Goal: Find specific page/section: Find specific page/section

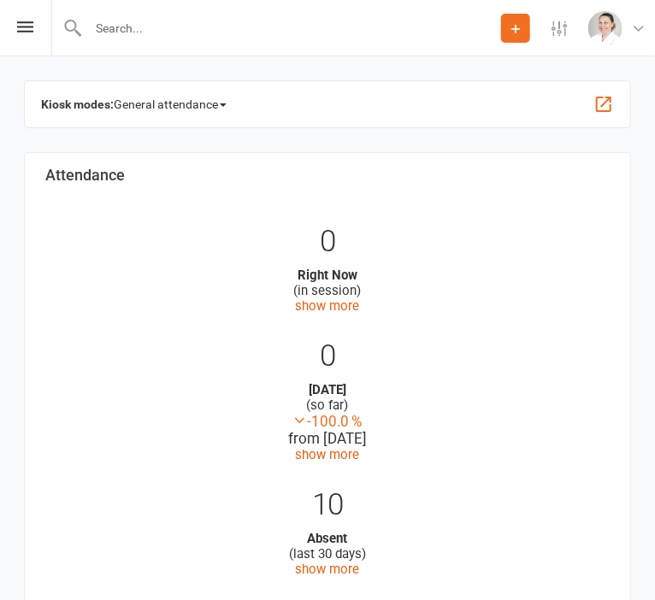
click at [125, 43] on div at bounding box center [275, 28] width 449 height 56
click at [126, 22] on input "text" at bounding box center [292, 28] width 418 height 24
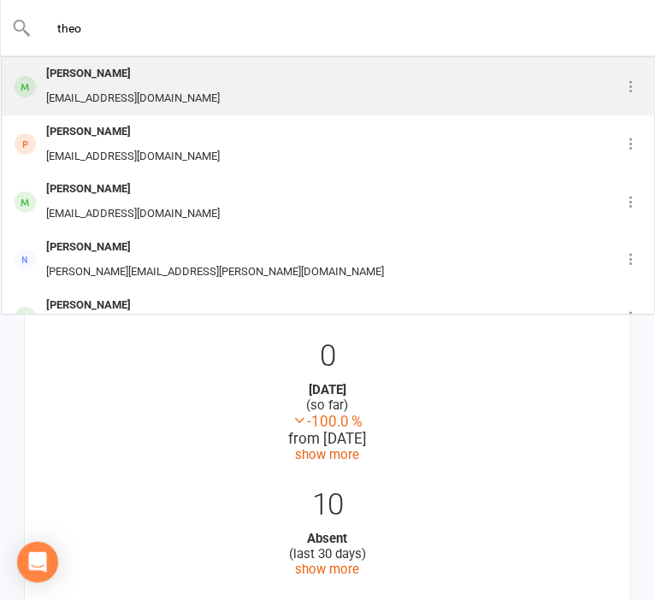
type input "theo"
click at [128, 80] on div "[PERSON_NAME]" at bounding box center [133, 74] width 184 height 25
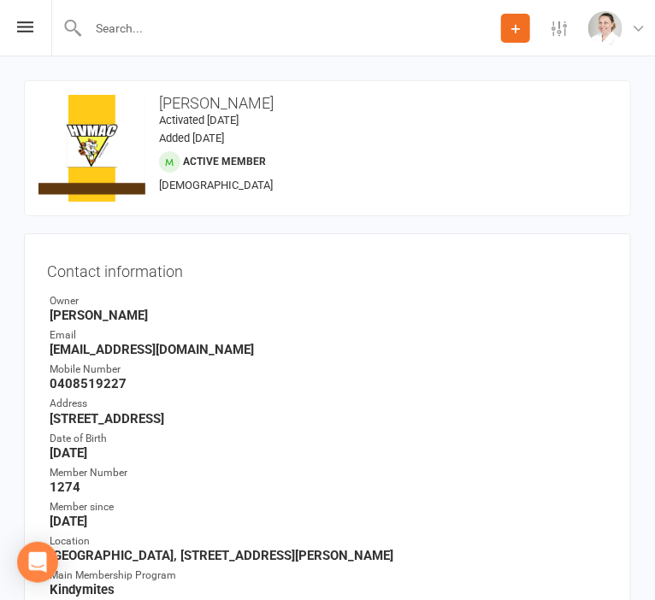
click at [426, 343] on strong "[EMAIL_ADDRESS][DOMAIN_NAME]" at bounding box center [329, 349] width 558 height 15
click at [32, 24] on icon at bounding box center [25, 26] width 16 height 11
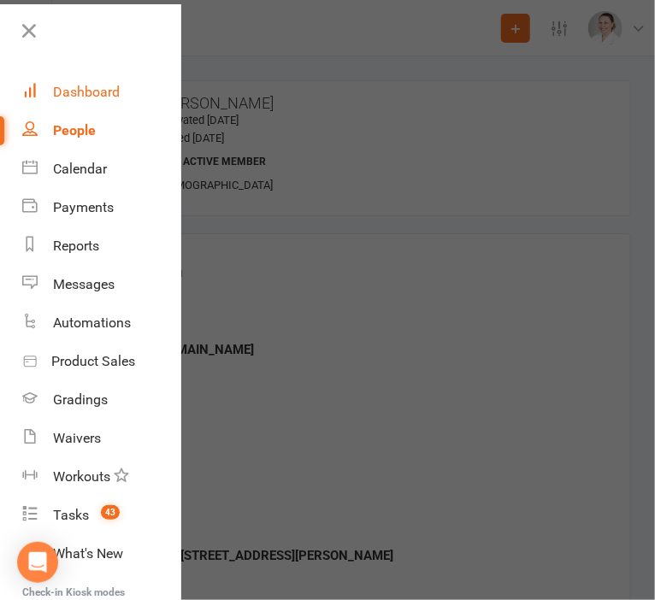
click at [79, 87] on div "Dashboard" at bounding box center [86, 92] width 67 height 16
